Goal: Transaction & Acquisition: Register for event/course

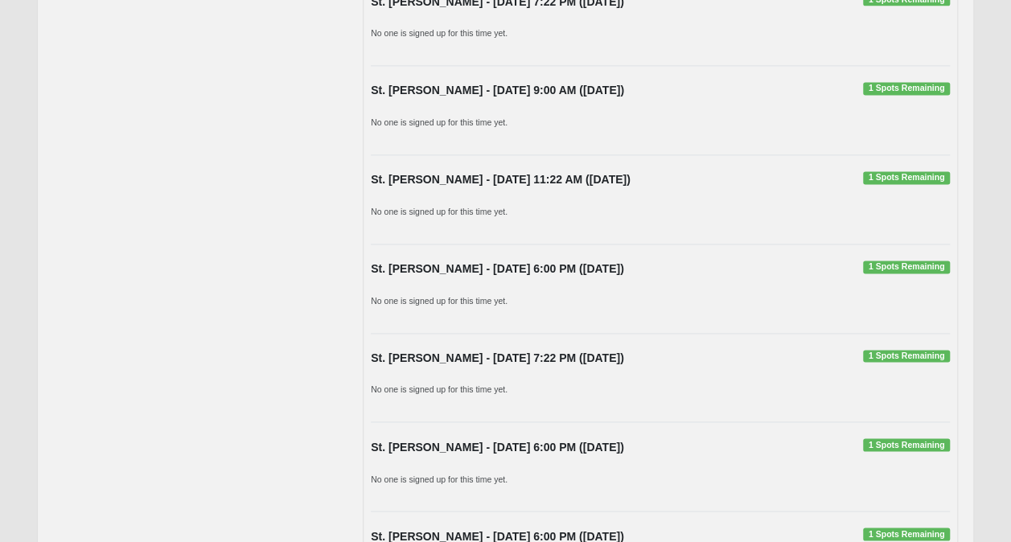
scroll to position [1280, 0]
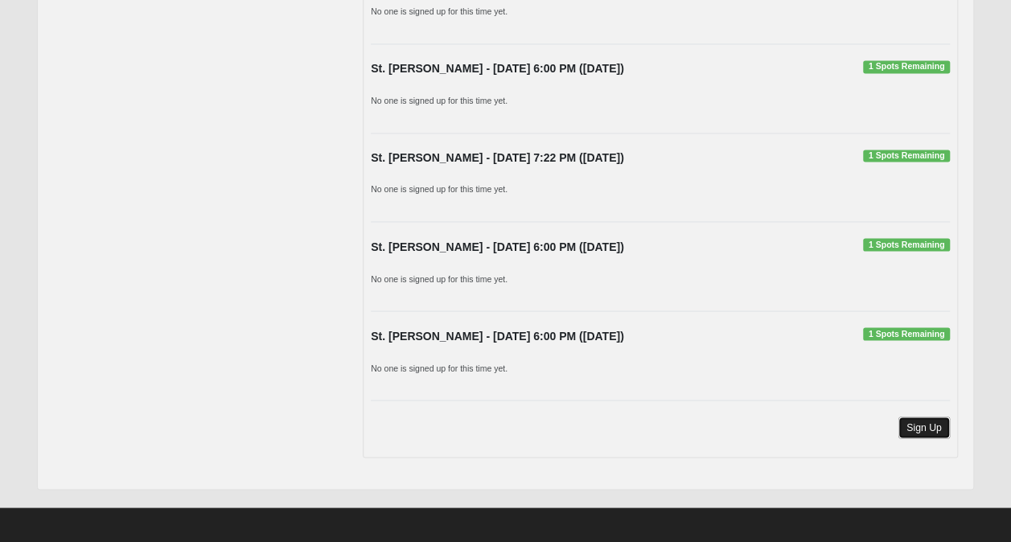
click at [942, 418] on link "Sign Up" at bounding box center [924, 428] width 51 height 22
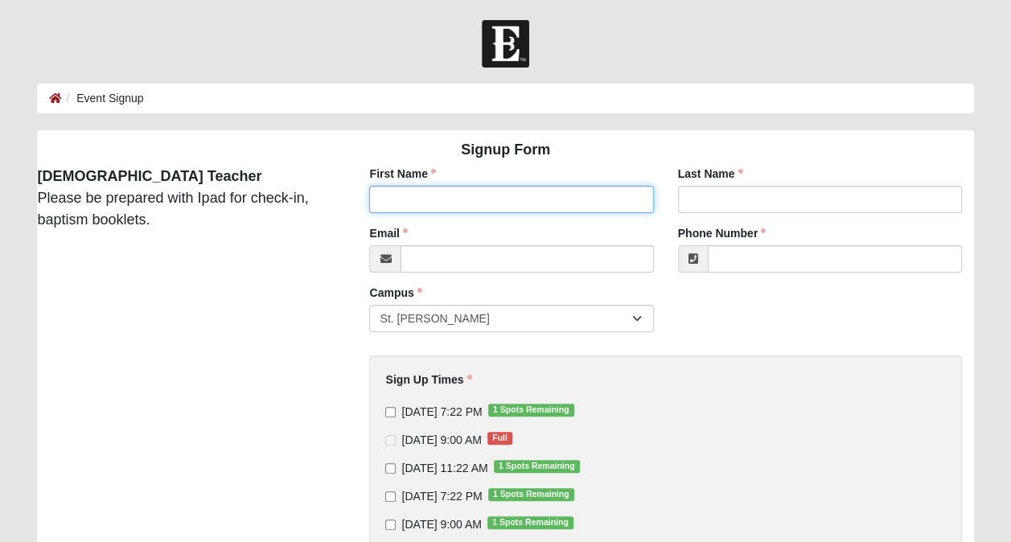
click at [550, 197] on input "First Name" at bounding box center [511, 199] width 284 height 27
type input "[PERSON_NAME]"
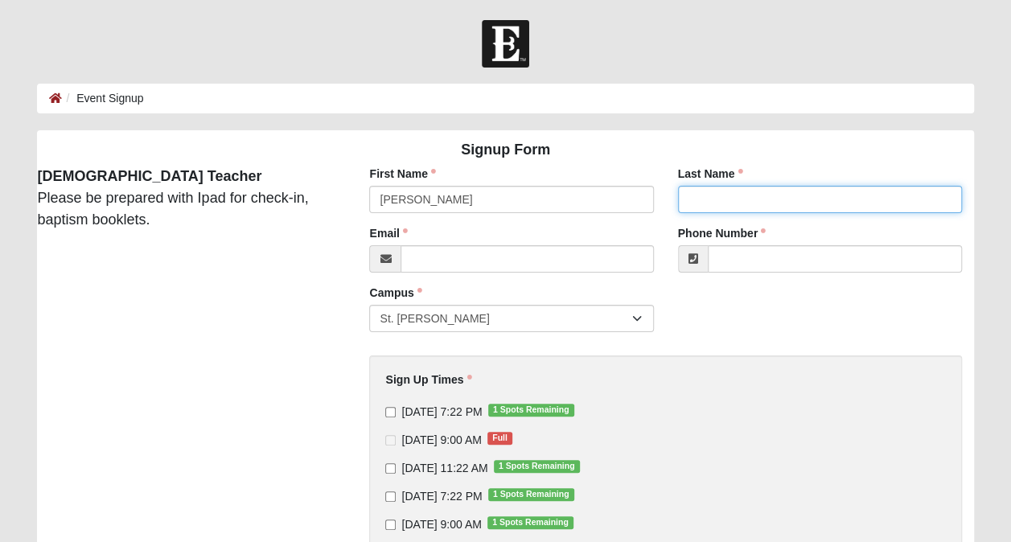
type input "[PERSON_NAME]"
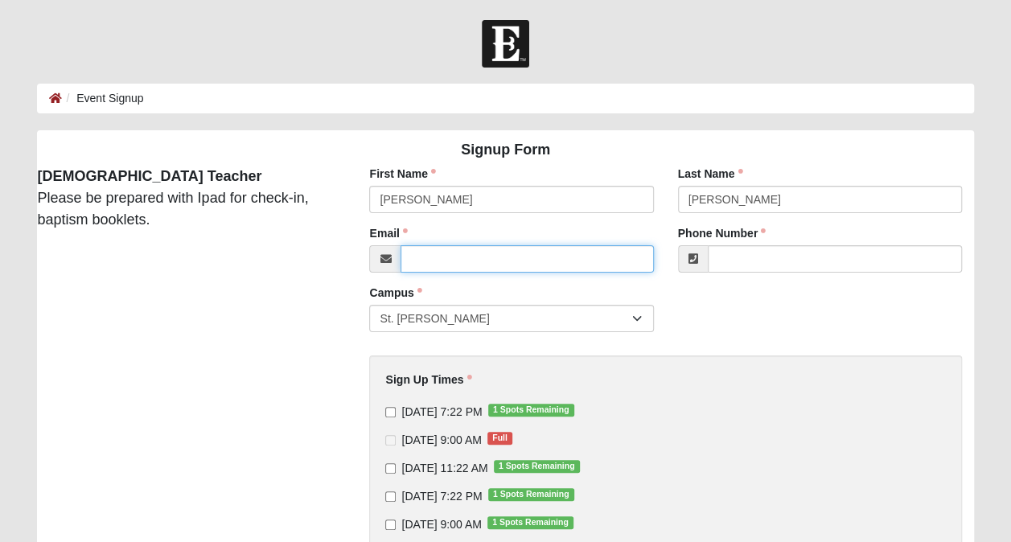
type input "susan.baker@stjohns.k12.fl.us"
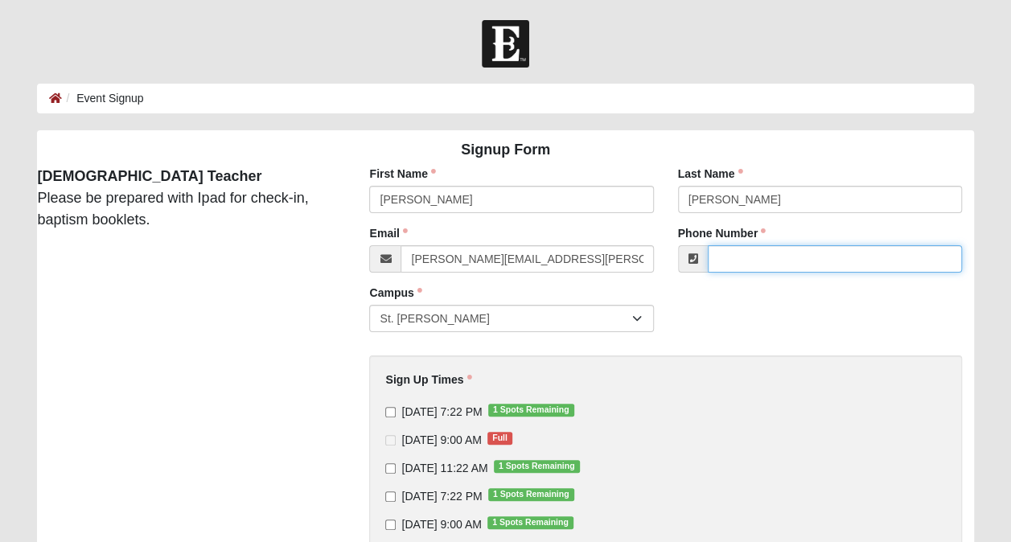
type input "(904) 891-6169"
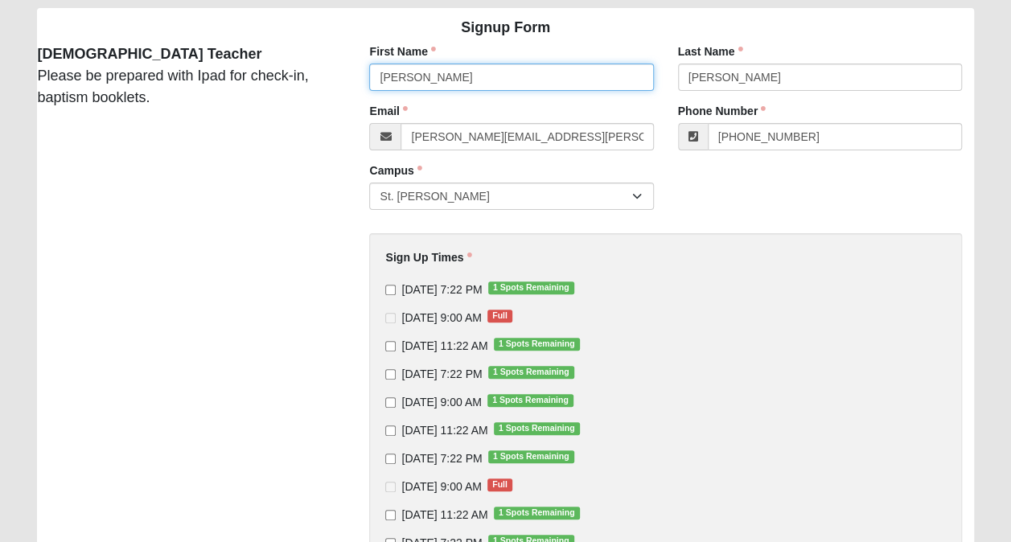
scroll to position [122, 0]
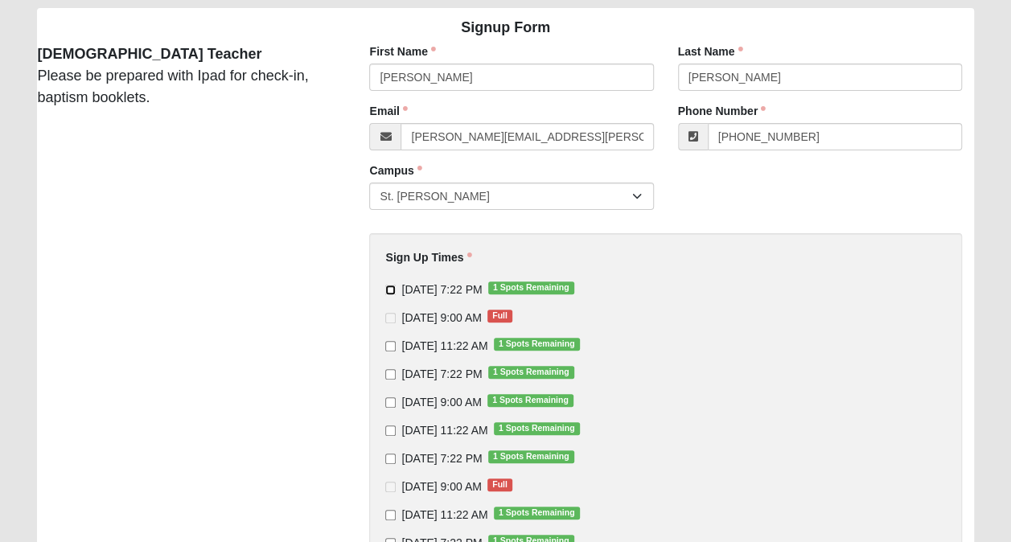
click at [389, 289] on input "8/14/2025 7:22 PM 1 Spots Remaining" at bounding box center [390, 290] width 10 height 10
checkbox input "true"
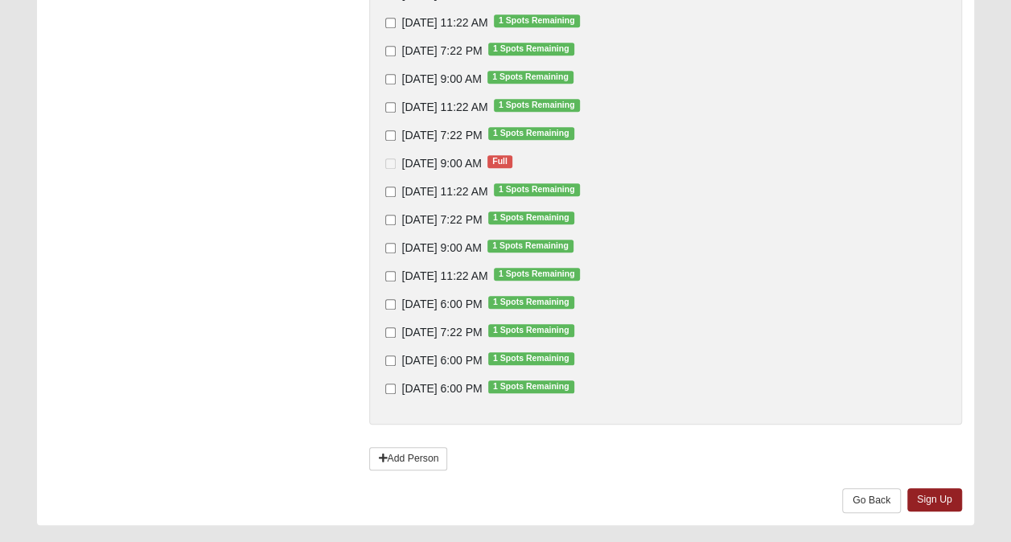
scroll to position [486, 0]
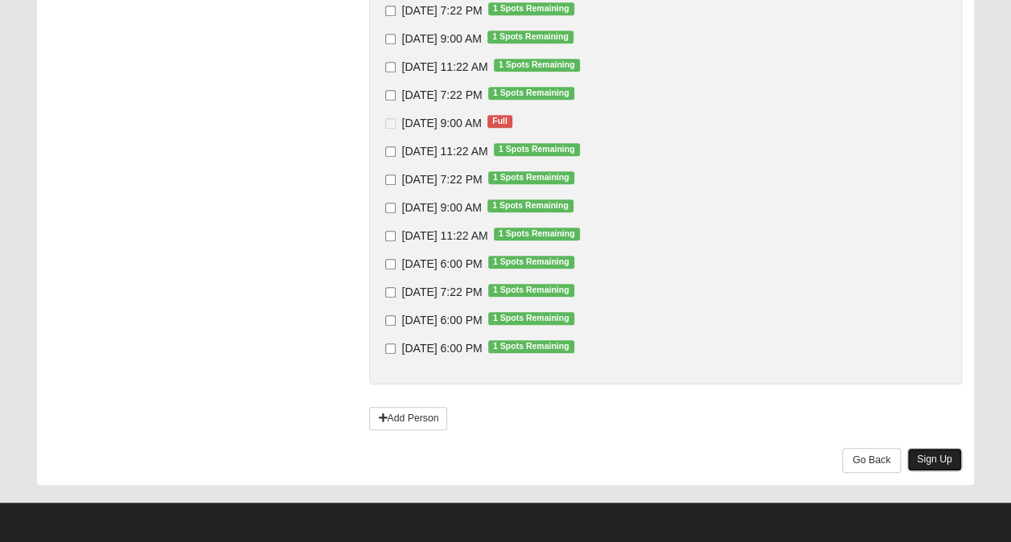
click at [933, 457] on link "Sign Up" at bounding box center [935, 459] width 55 height 23
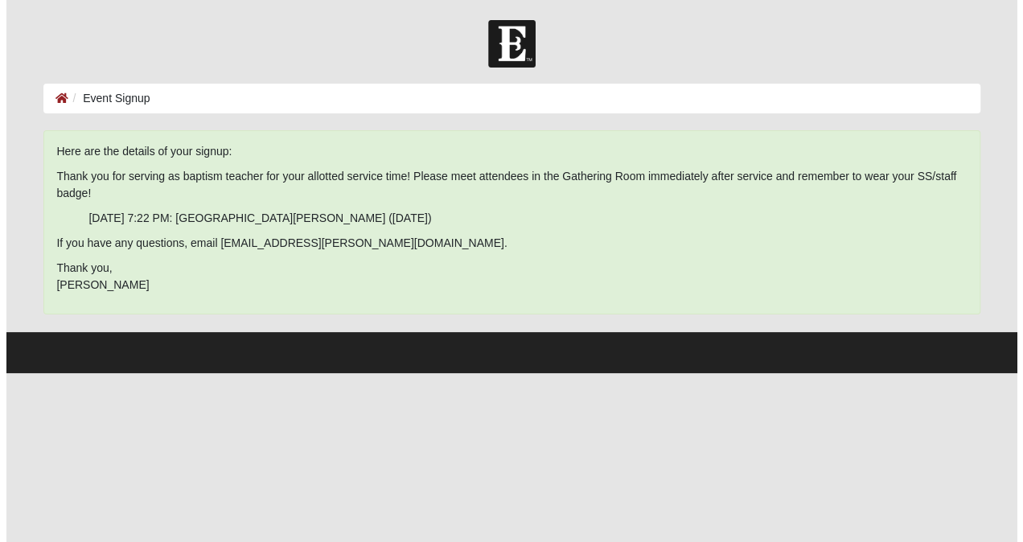
scroll to position [0, 0]
